Goal: Task Accomplishment & Management: Manage account settings

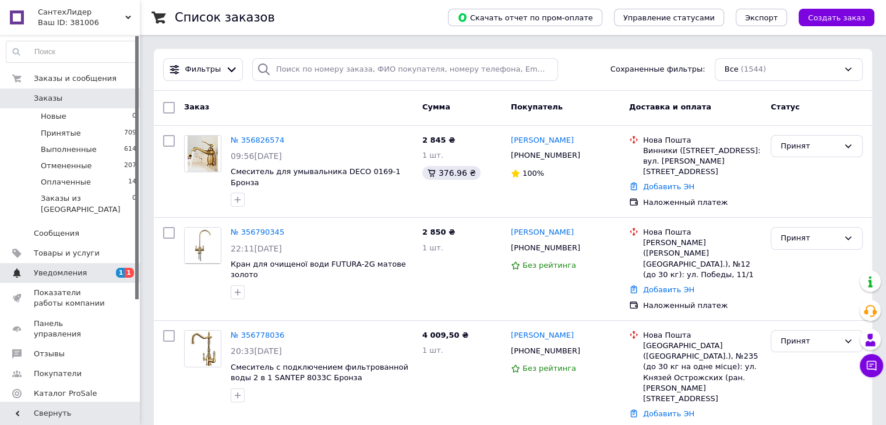
click at [48, 268] on span "Уведомления" at bounding box center [60, 273] width 53 height 10
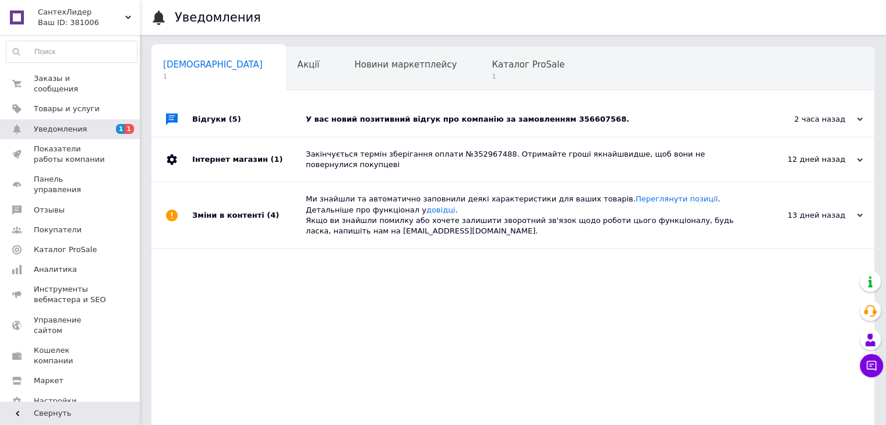
click at [434, 117] on div "У вас новий позитивний відгук про компанію за замовленням 356607568." at bounding box center [526, 119] width 441 height 10
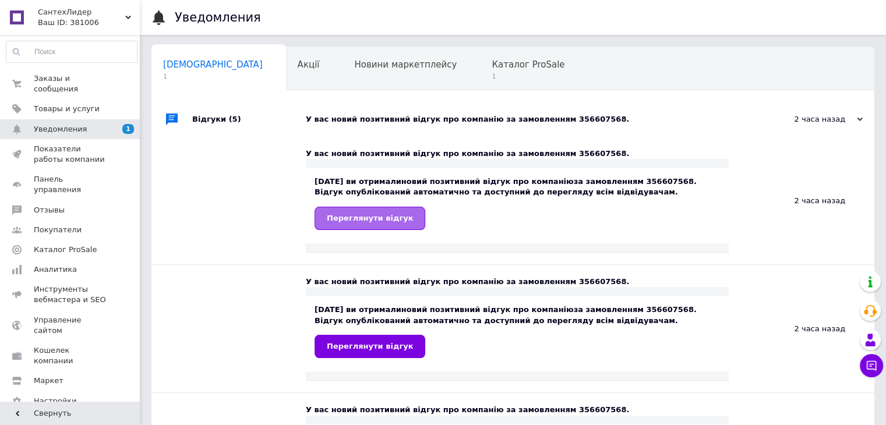
click at [382, 216] on span "Переглянути відгук" at bounding box center [370, 218] width 86 height 9
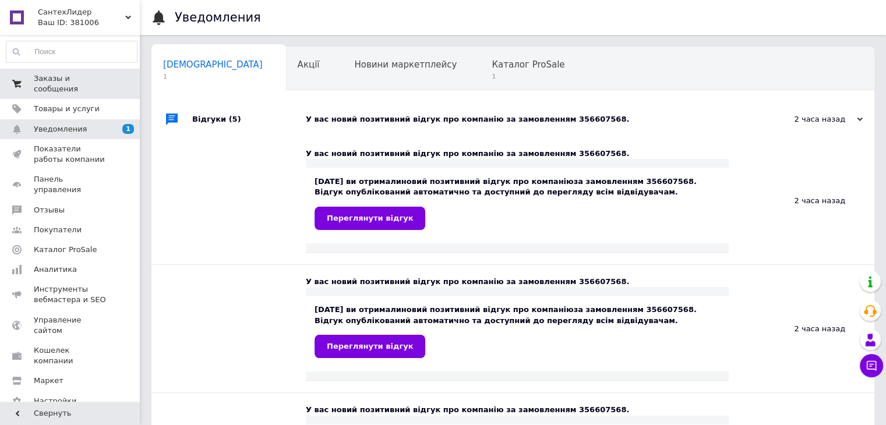
click at [64, 79] on span "Заказы и сообщения" at bounding box center [71, 83] width 74 height 21
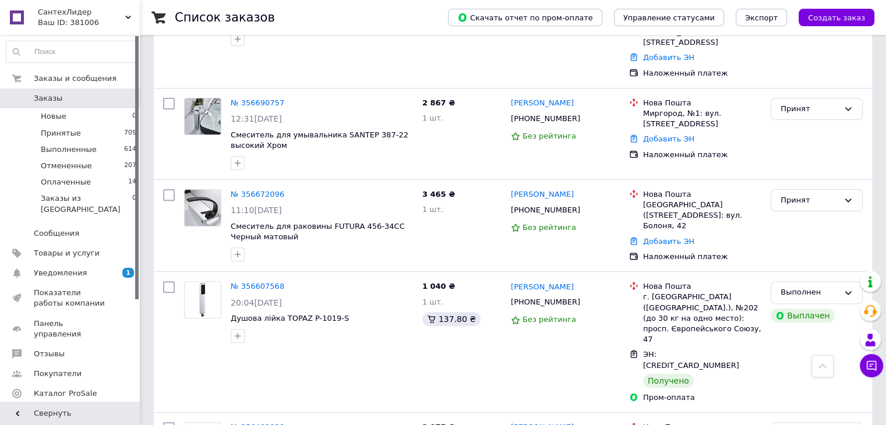
scroll to position [359, 0]
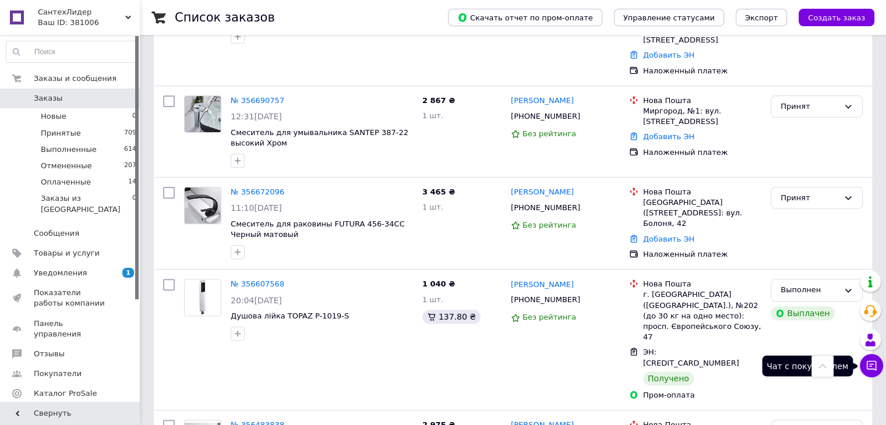
click at [873, 369] on icon at bounding box center [872, 366] width 10 height 10
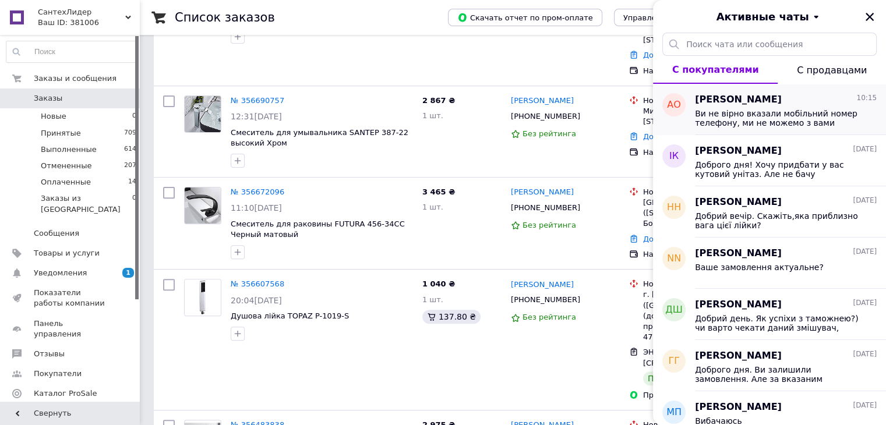
click at [820, 118] on span "Ви не вірно вказали мобільний номер телефону, ми не можемо з вами звʼязатися" at bounding box center [777, 118] width 165 height 19
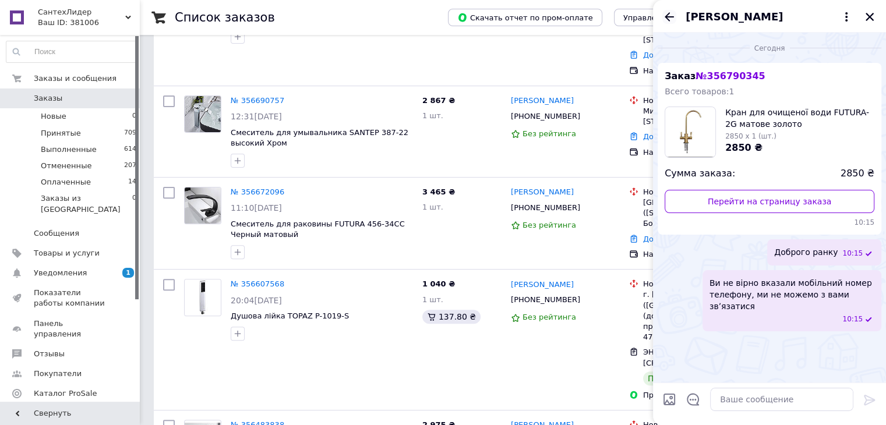
click at [669, 16] on icon "Назад" at bounding box center [670, 17] width 14 height 14
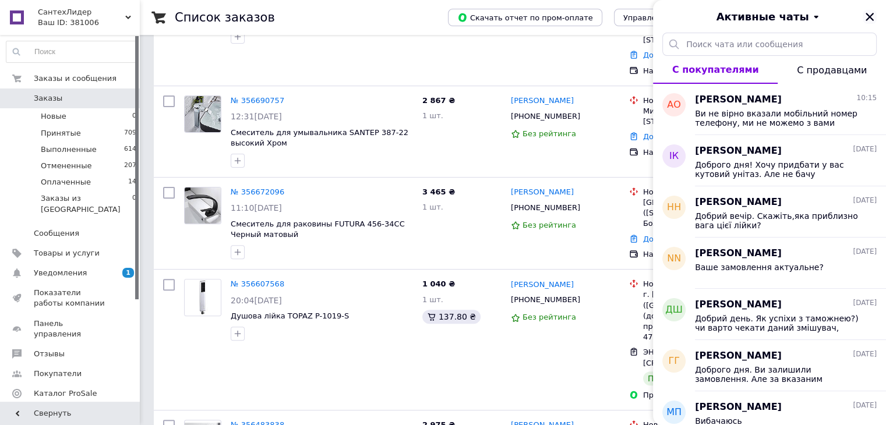
click at [869, 16] on icon "Закрыть" at bounding box center [870, 17] width 10 height 10
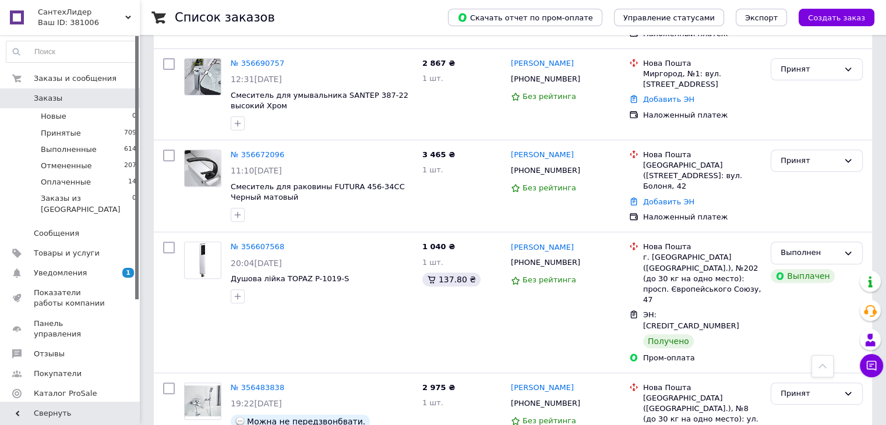
scroll to position [0, 0]
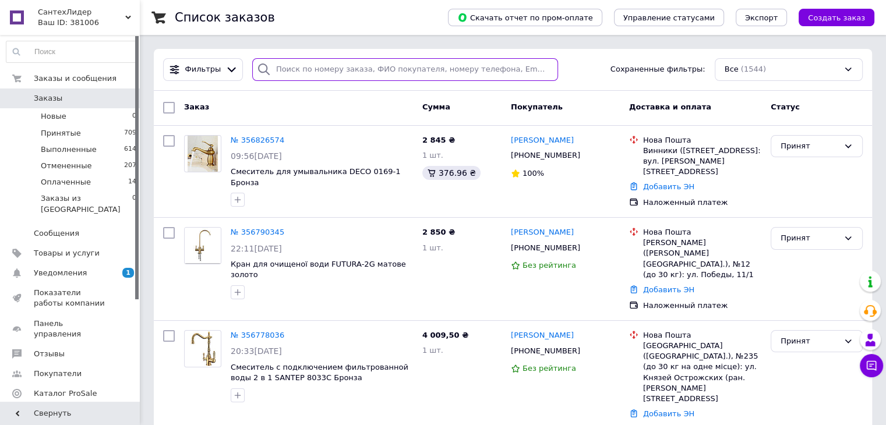
click at [296, 75] on input "search" at bounding box center [405, 69] width 306 height 23
drag, startPoint x: 296, startPoint y: 75, endPoint x: 331, endPoint y: 112, distance: 50.7
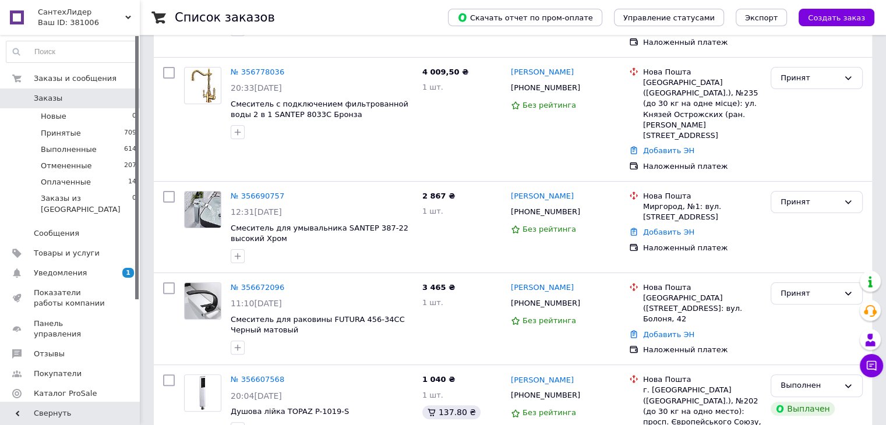
scroll to position [269, 0]
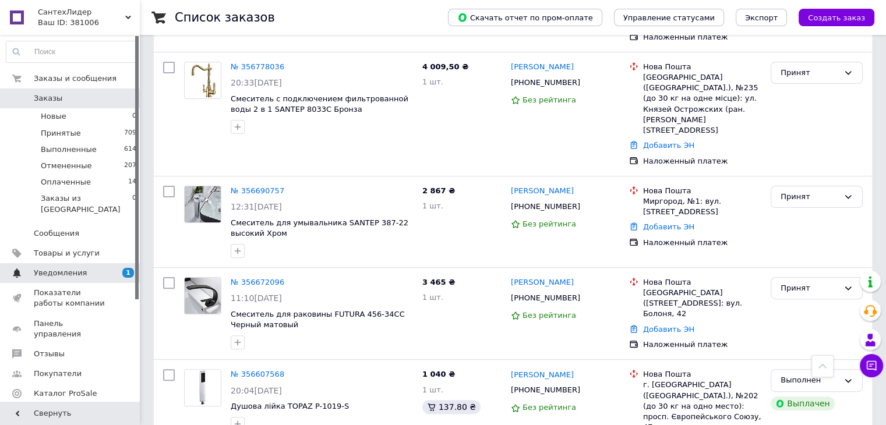
click at [80, 268] on span "Уведомления" at bounding box center [60, 273] width 53 height 10
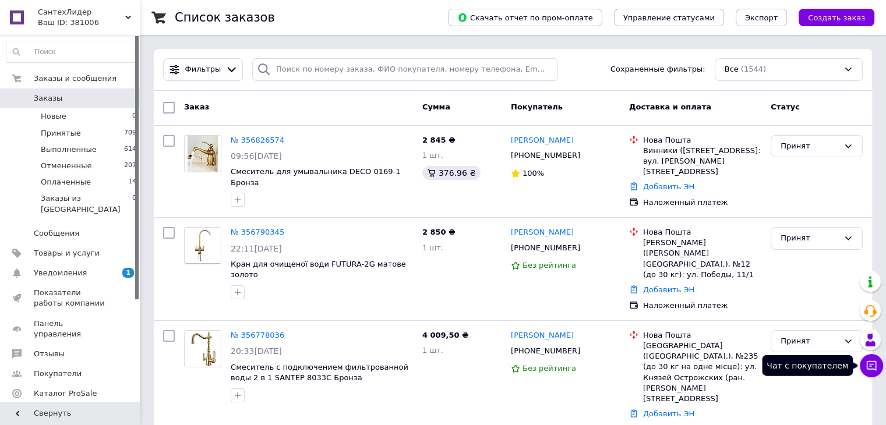
click at [875, 362] on icon at bounding box center [872, 366] width 12 height 12
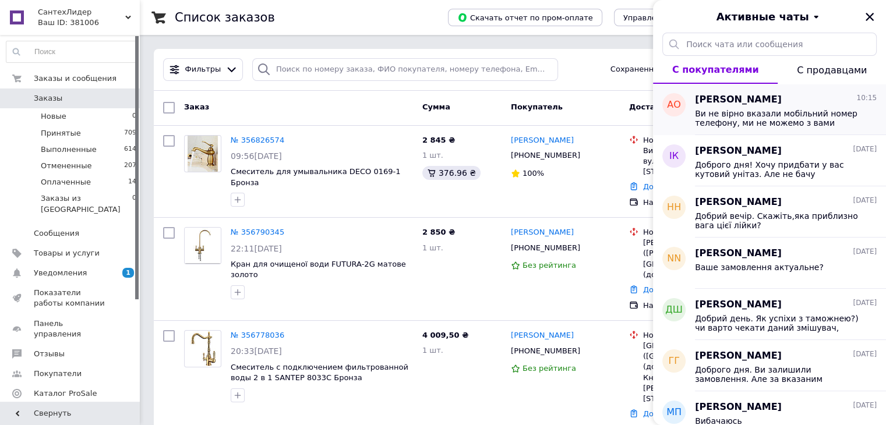
click at [745, 119] on span "Ви не вірно вказали мобільний номер телефону, ми не можемо з вами звʼязатися" at bounding box center [777, 118] width 165 height 19
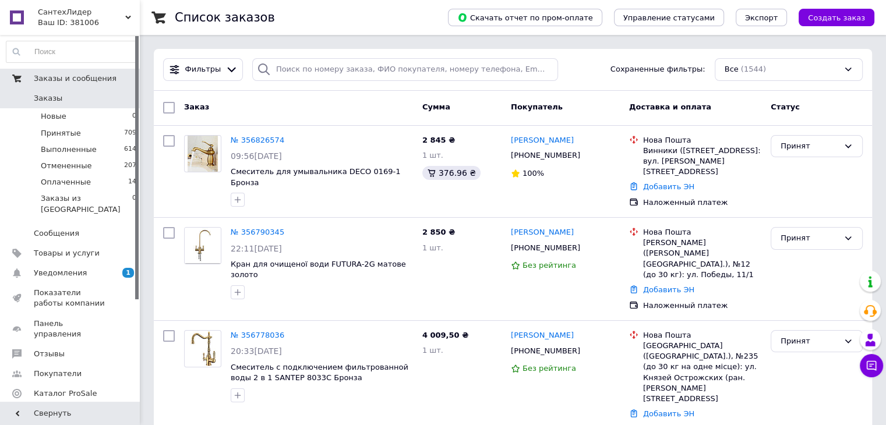
click at [71, 76] on span "Заказы и сообщения" at bounding box center [75, 78] width 83 height 10
